Goal: Transaction & Acquisition: Purchase product/service

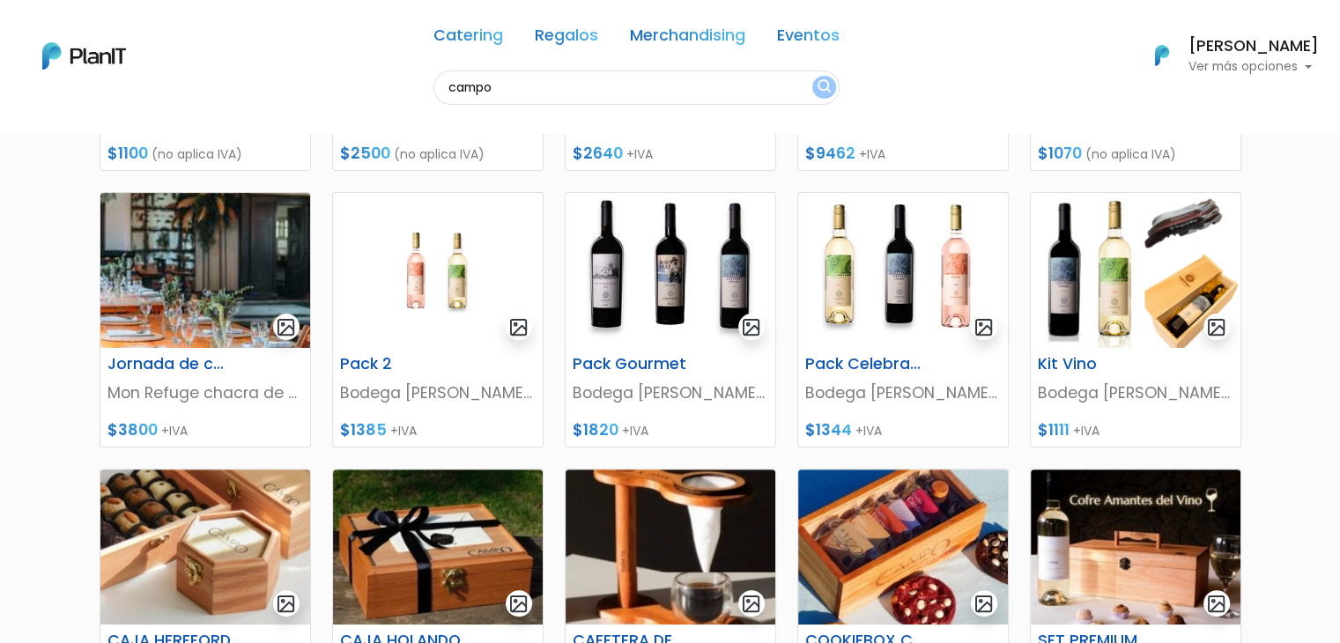
click at [486, 72] on input "campo" at bounding box center [636, 87] width 406 height 34
type input "wafles"
click at [812, 76] on button "submit" at bounding box center [824, 87] width 24 height 23
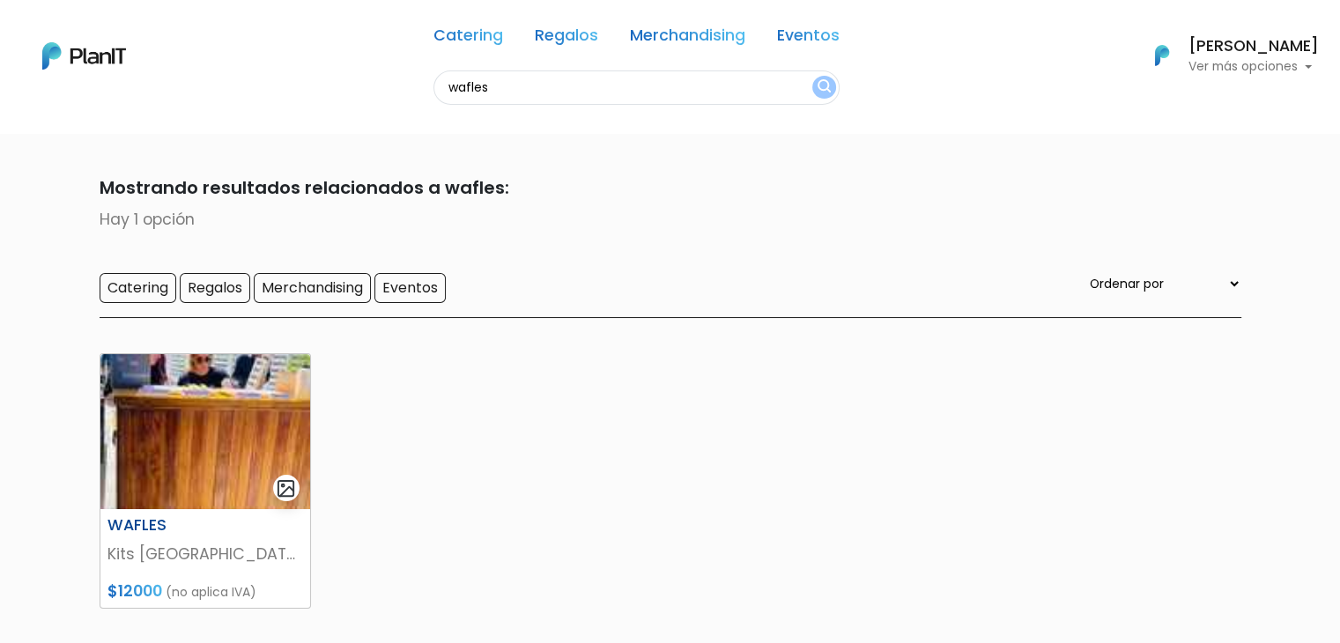
click at [215, 455] on img at bounding box center [205, 431] width 210 height 155
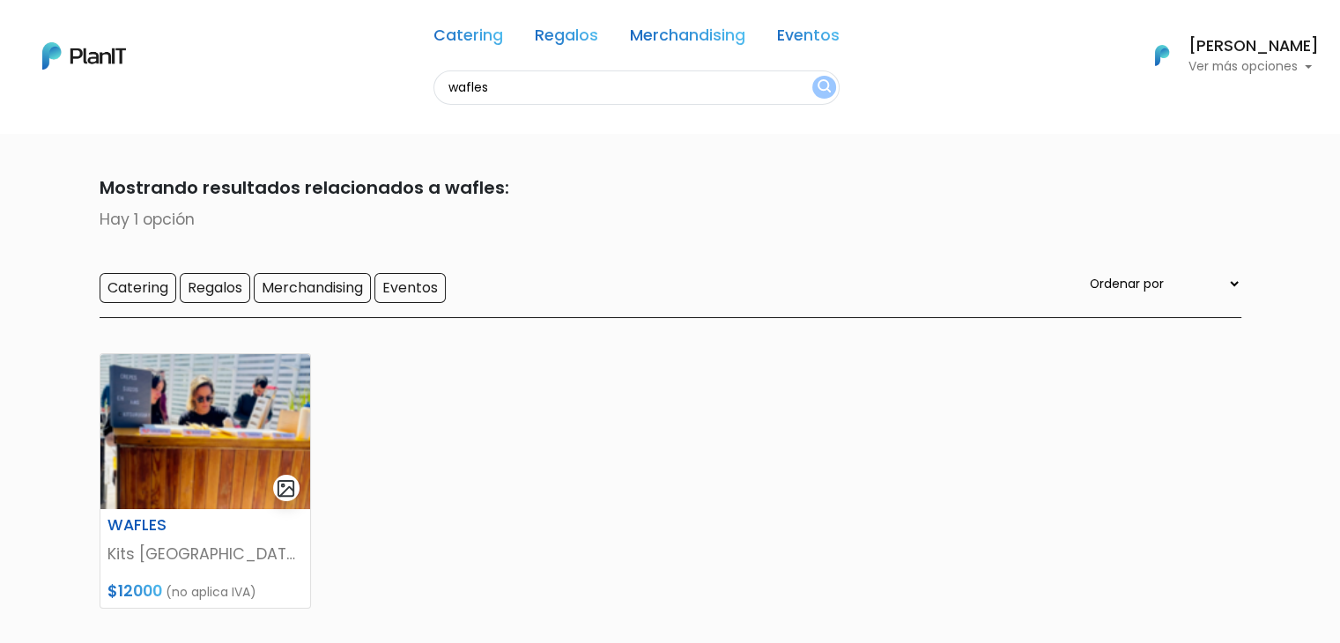
click at [536, 482] on div "WAFLES Kits [GEOGRAPHIC_DATA] $12000 (no aplica IVA)" at bounding box center [670, 541] width 1163 height 418
